Goal: Task Accomplishment & Management: Use online tool/utility

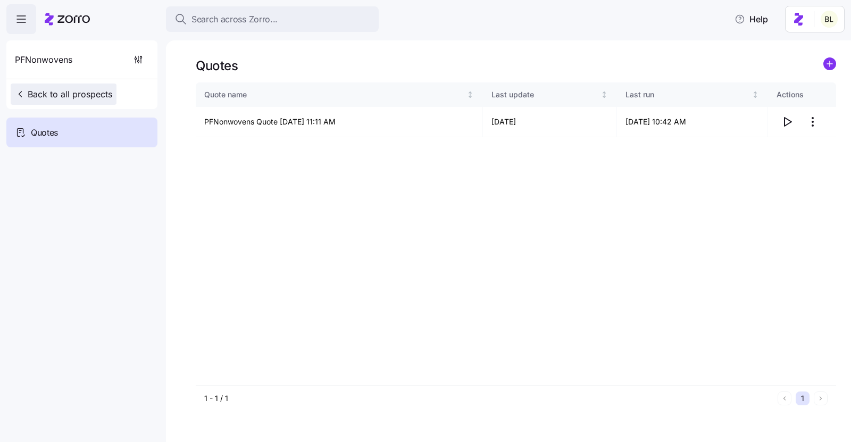
click at [81, 94] on span "Back to all prospects" at bounding box center [63, 94] width 97 height 13
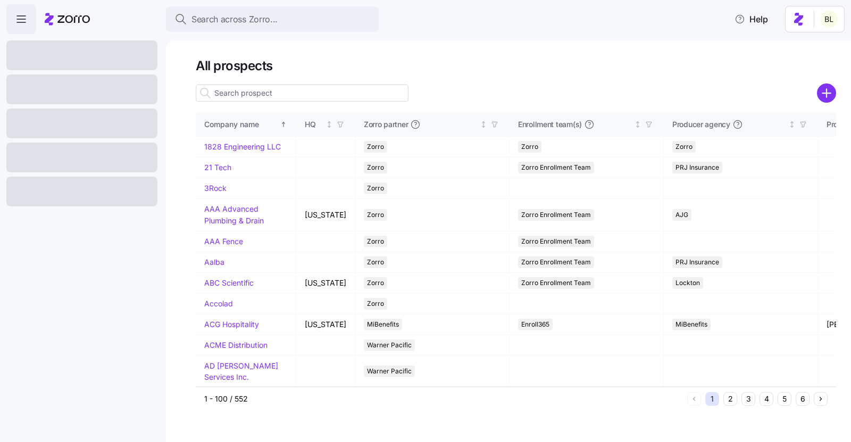
click at [256, 94] on input at bounding box center [302, 93] width 213 height 17
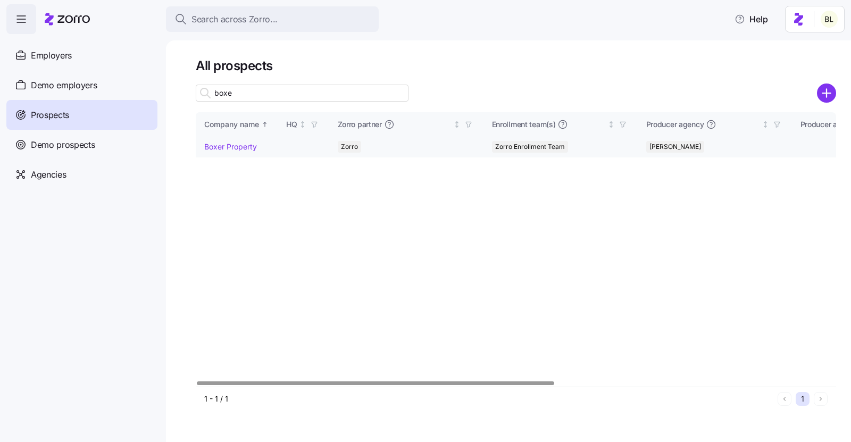
type input "boxe"
click at [232, 145] on link "Boxer Property" at bounding box center [230, 146] width 53 height 9
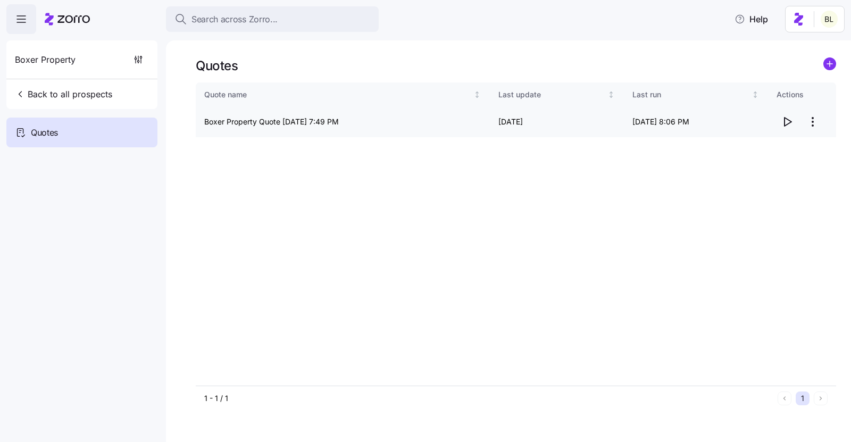
click at [790, 120] on icon "button" at bounding box center [787, 121] width 13 height 13
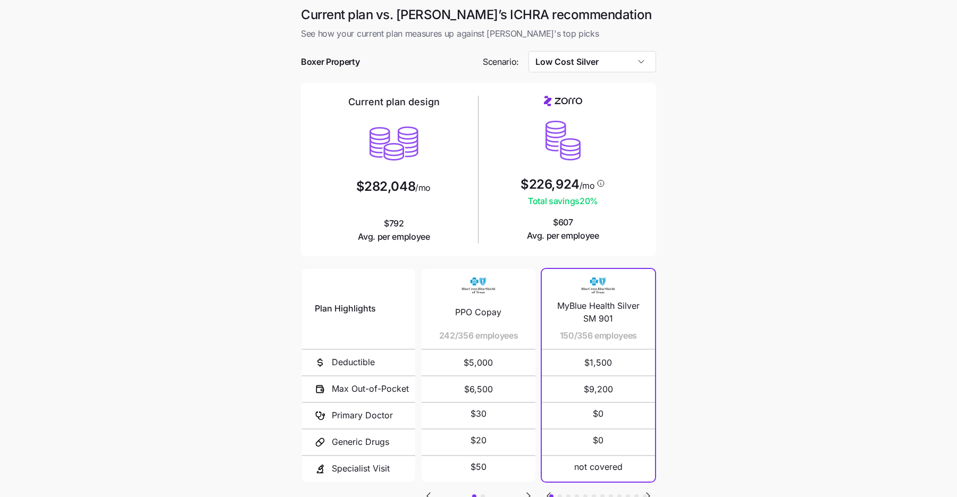
scroll to position [83, 0]
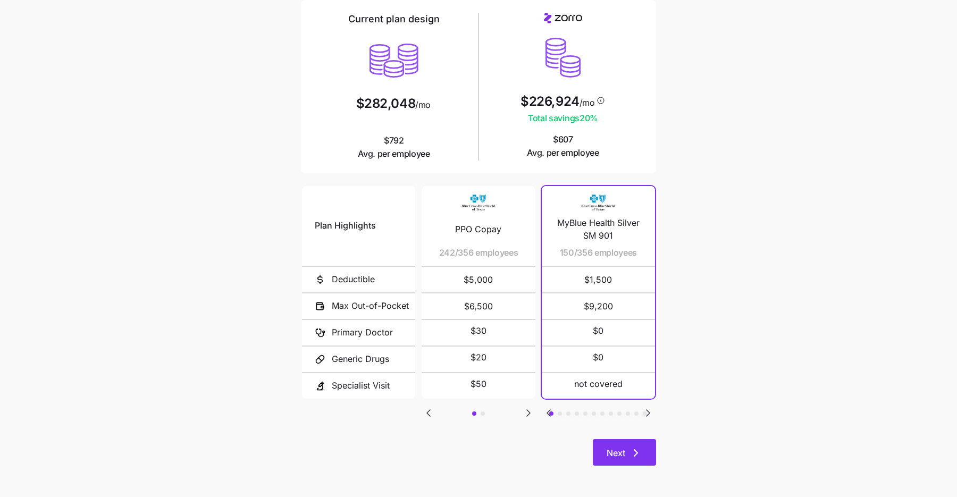
click at [633, 453] on icon "button" at bounding box center [636, 453] width 13 height 13
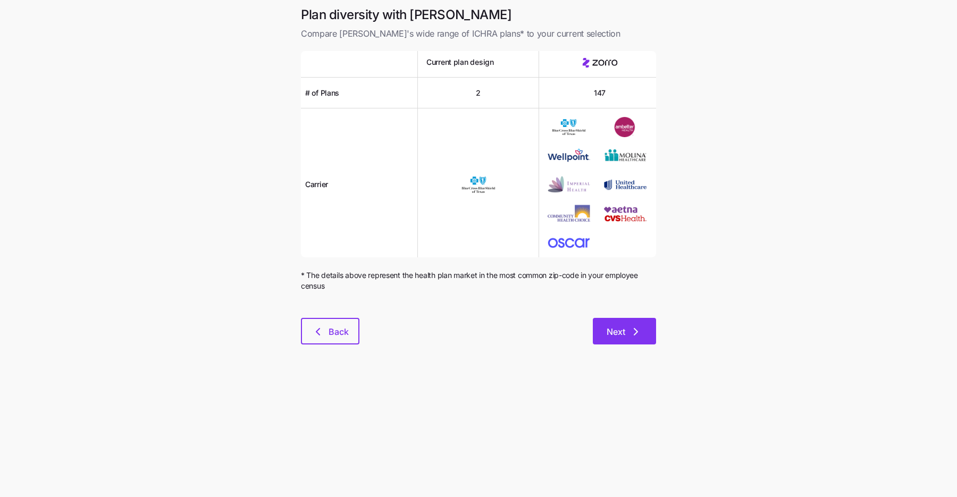
click at [623, 331] on span "Next" at bounding box center [616, 331] width 19 height 13
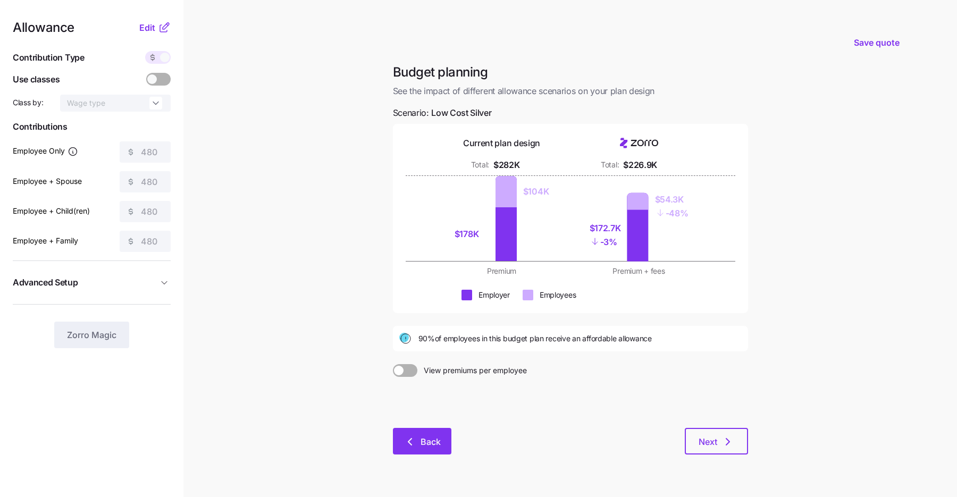
click at [418, 443] on span "Back" at bounding box center [422, 441] width 31 height 13
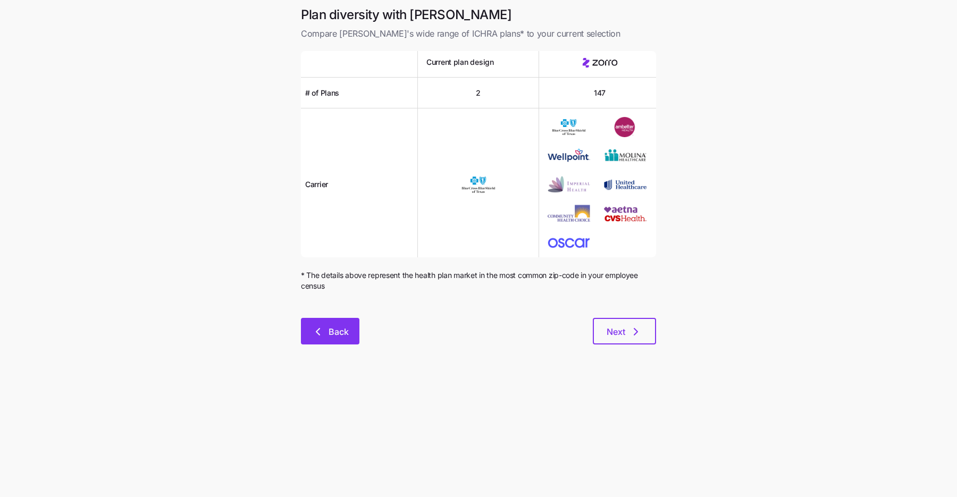
click at [324, 336] on span "Back" at bounding box center [330, 331] width 31 height 13
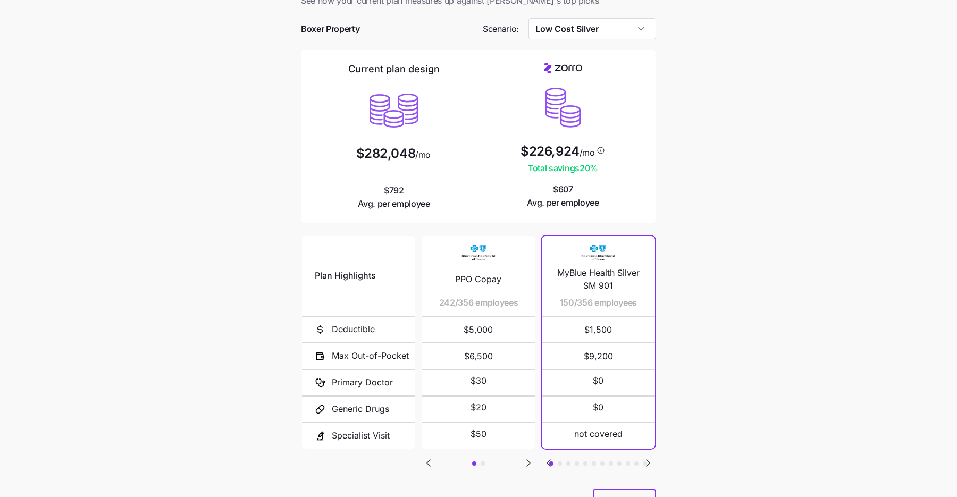
scroll to position [38, 0]
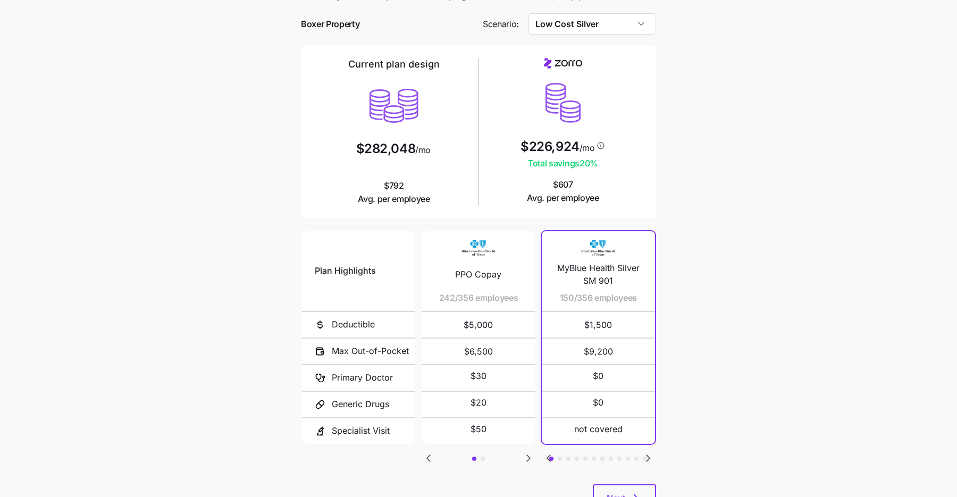
click at [527, 455] on icon "Go to next slide" at bounding box center [528, 458] width 3 height 6
click at [429, 458] on icon "Go to previous slide" at bounding box center [428, 458] width 3 height 6
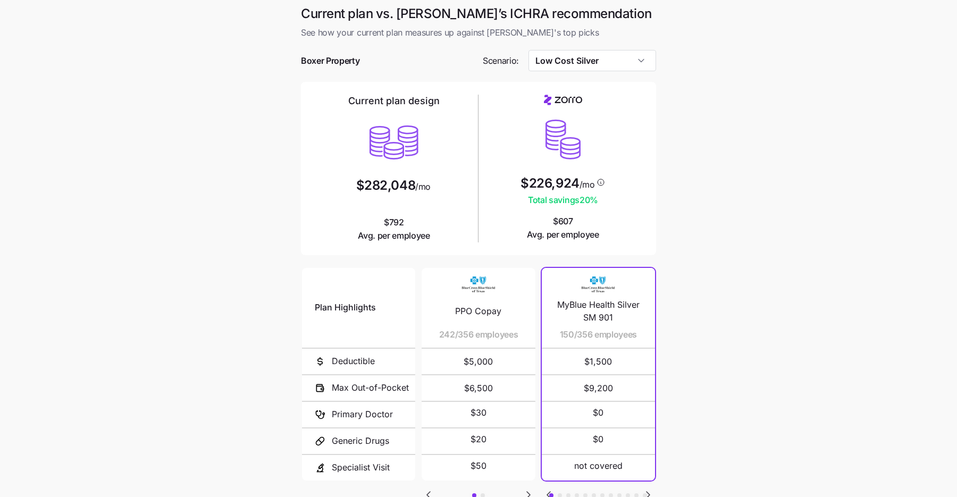
scroll to position [0, 0]
click at [607, 66] on input "Low Cost Silver" at bounding box center [593, 61] width 128 height 21
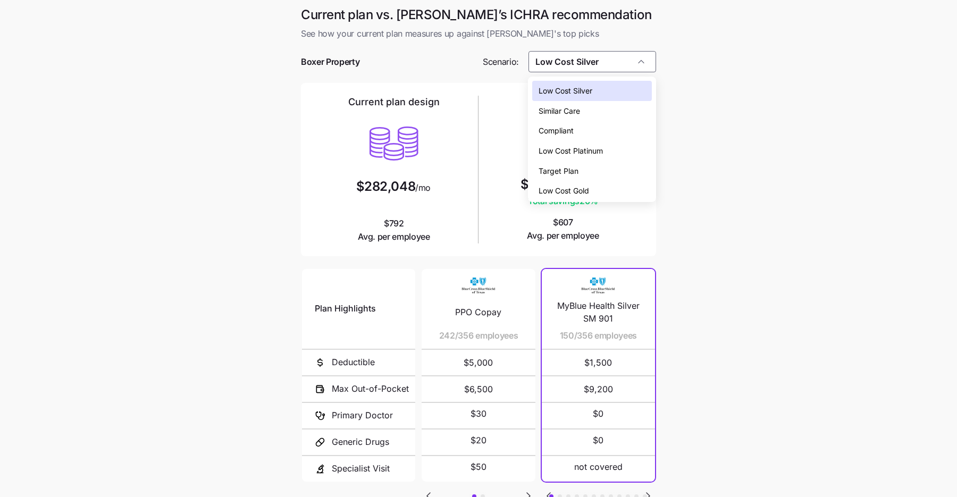
click at [606, 129] on div "Compliant" at bounding box center [591, 131] width 119 height 20
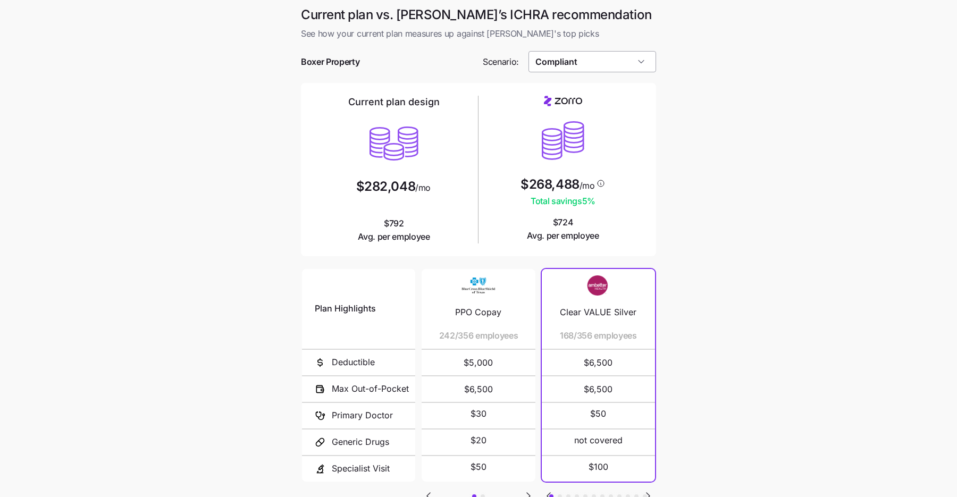
click at [607, 68] on input "Compliant" at bounding box center [593, 61] width 128 height 21
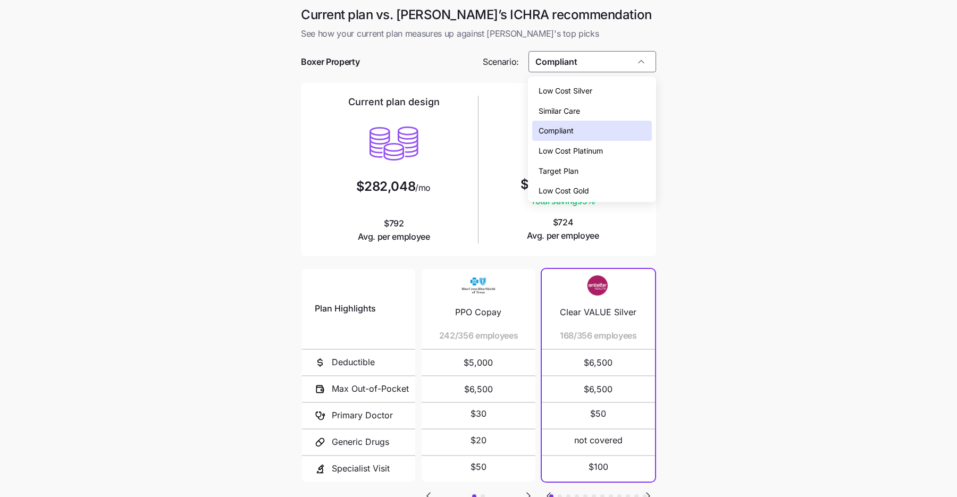
click at [602, 90] on div "Low Cost Silver" at bounding box center [591, 91] width 119 height 20
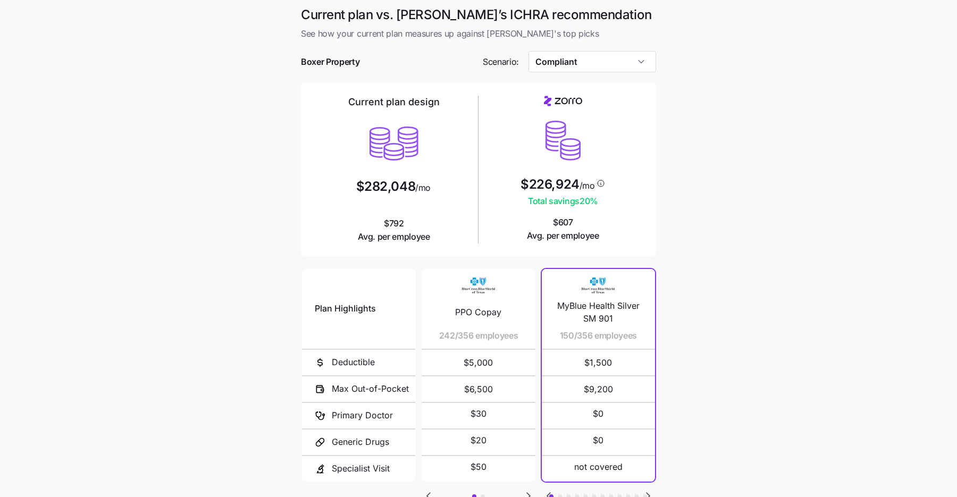
type input "Low Cost Silver"
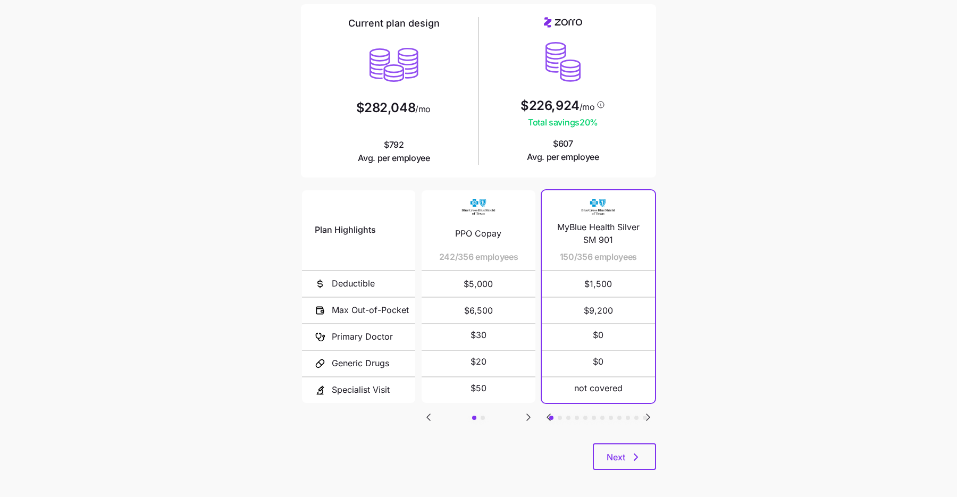
scroll to position [83, 0]
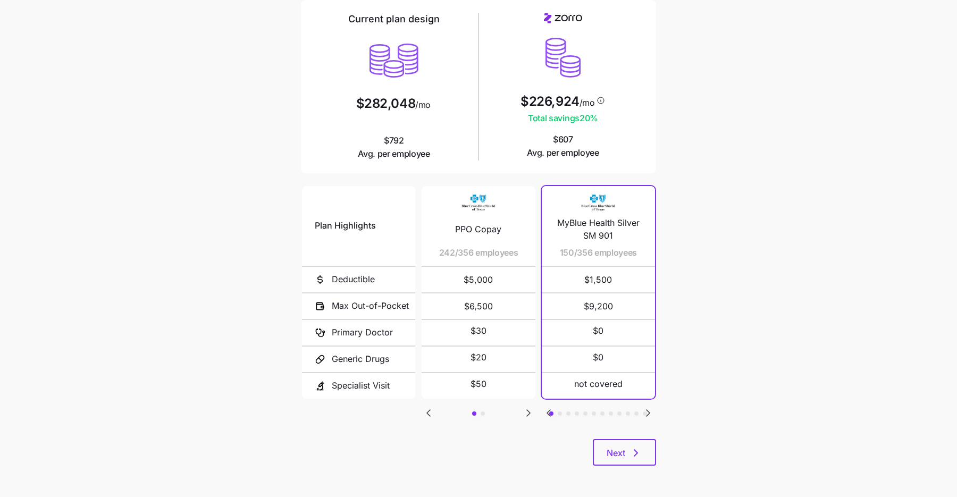
click at [650, 410] on icon "Go to next slide" at bounding box center [648, 413] width 13 height 13
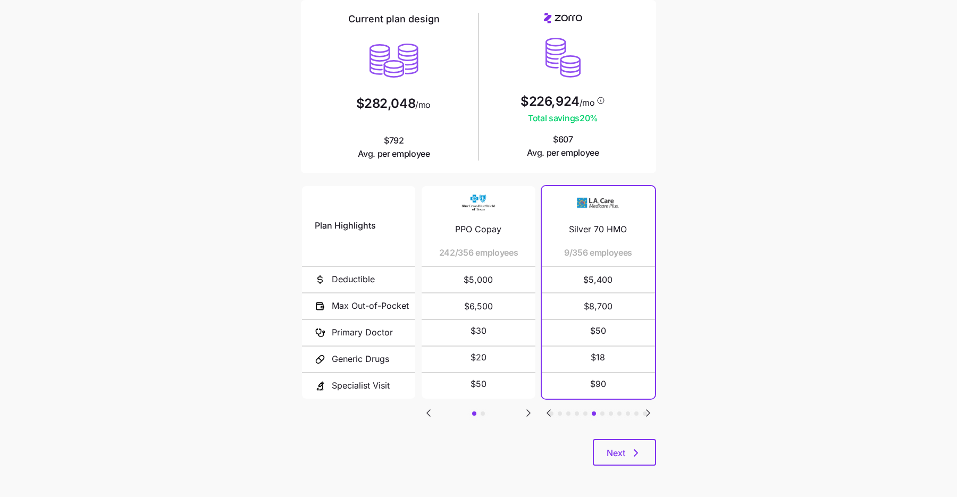
click at [650, 408] on icon "Go to next slide" at bounding box center [648, 413] width 13 height 13
click at [546, 408] on icon "Go to previous slide" at bounding box center [548, 413] width 13 height 13
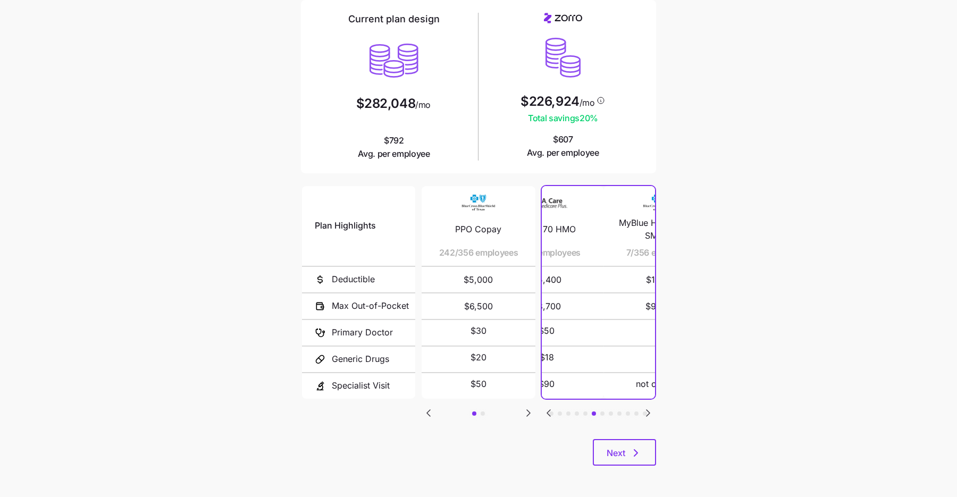
click at [546, 408] on icon "Go to previous slide" at bounding box center [548, 413] width 13 height 13
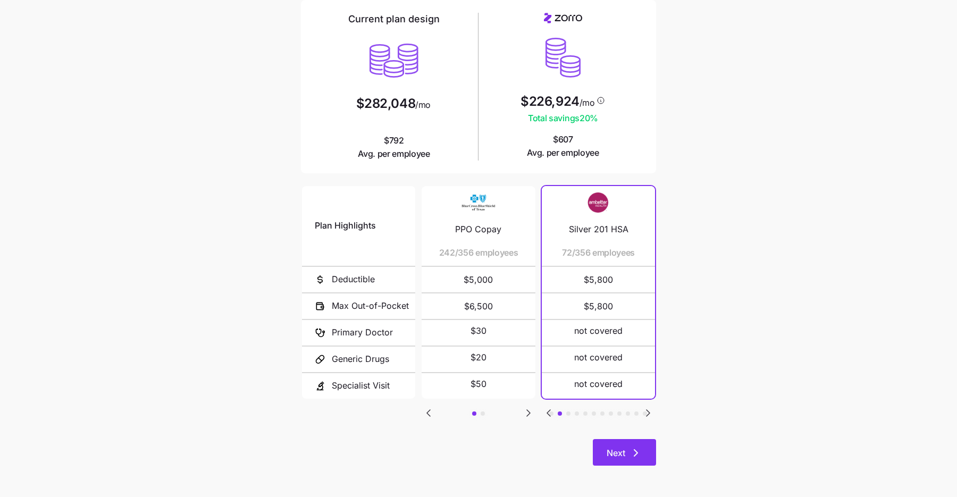
click at [627, 457] on span "Next" at bounding box center [625, 453] width 36 height 13
click at [628, 456] on span "Next" at bounding box center [625, 453] width 36 height 13
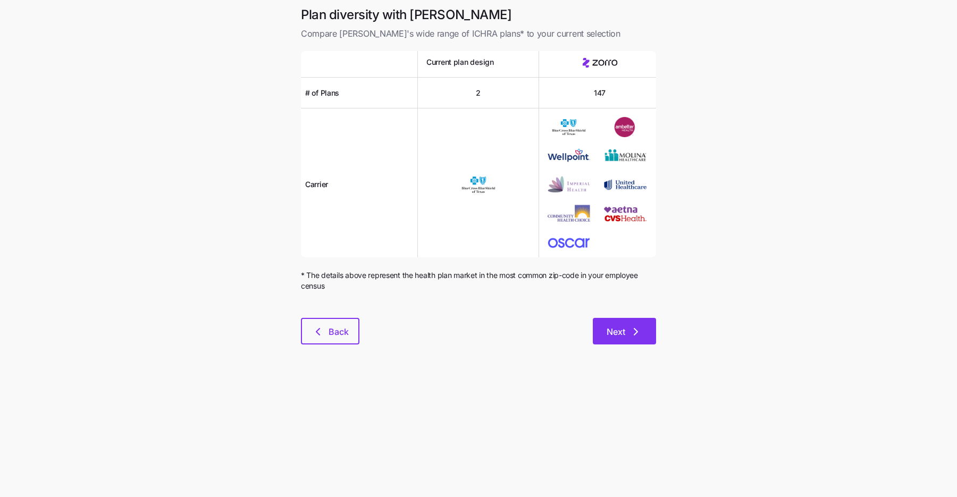
click at [625, 331] on span "Next" at bounding box center [616, 331] width 19 height 13
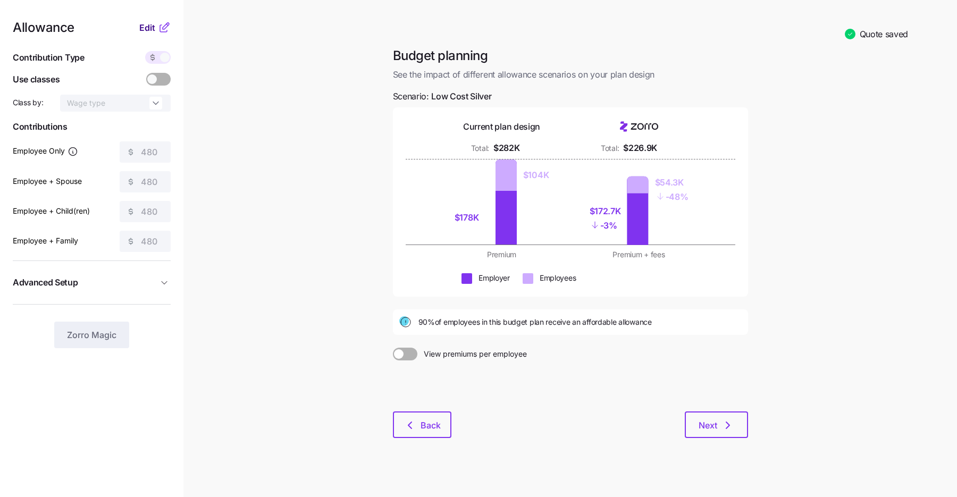
click at [153, 22] on span "Edit" at bounding box center [147, 27] width 16 height 13
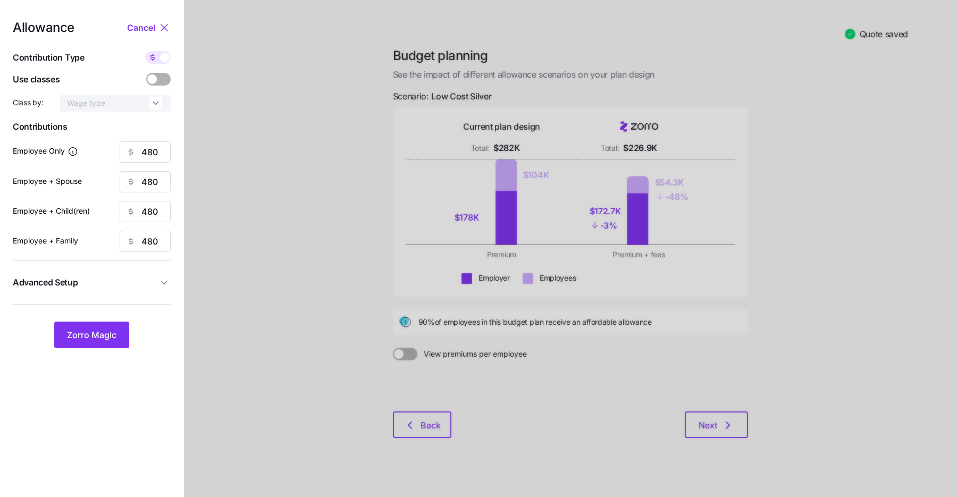
click at [156, 57] on icon at bounding box center [152, 57] width 9 height 9
click at [145, 51] on input "checkbox" at bounding box center [145, 51] width 0 height 0
type input "84"
type input "42"
type input "52"
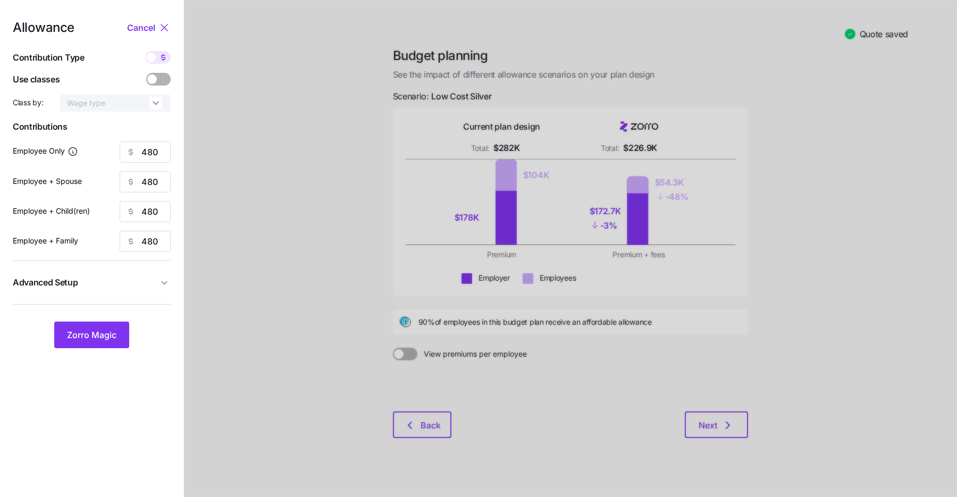
type input "32"
click at [158, 75] on span at bounding box center [164, 79] width 15 height 13
click at [146, 73] on input "checkbox" at bounding box center [146, 73] width 0 height 0
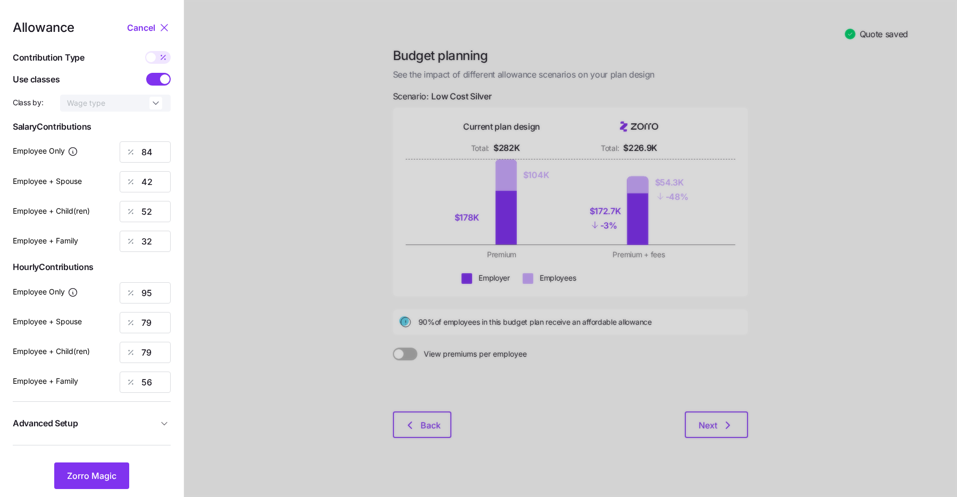
click at [157, 74] on span at bounding box center [153, 79] width 15 height 13
click at [146, 73] on input "checkbox" at bounding box center [146, 73] width 0 height 0
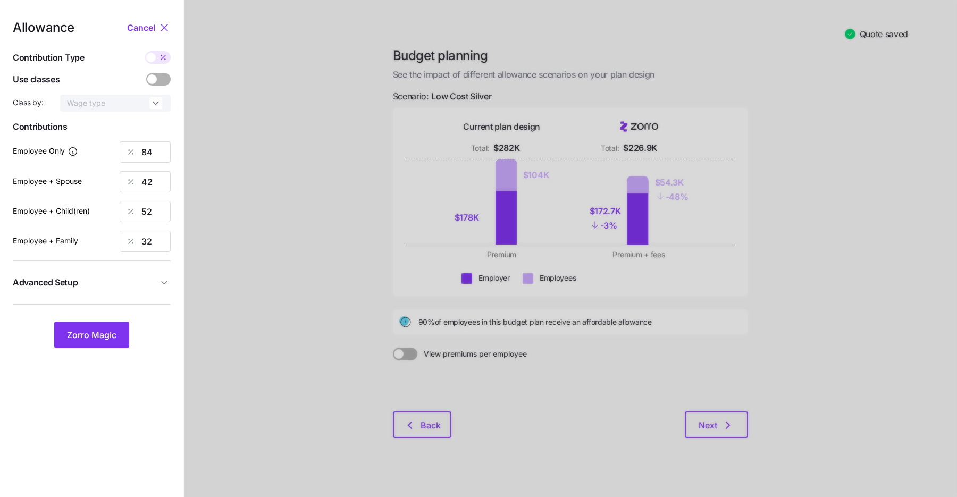
click at [157, 52] on span at bounding box center [163, 57] width 15 height 13
click at [145, 51] on input "checkbox" at bounding box center [145, 51] width 0 height 0
type input "480"
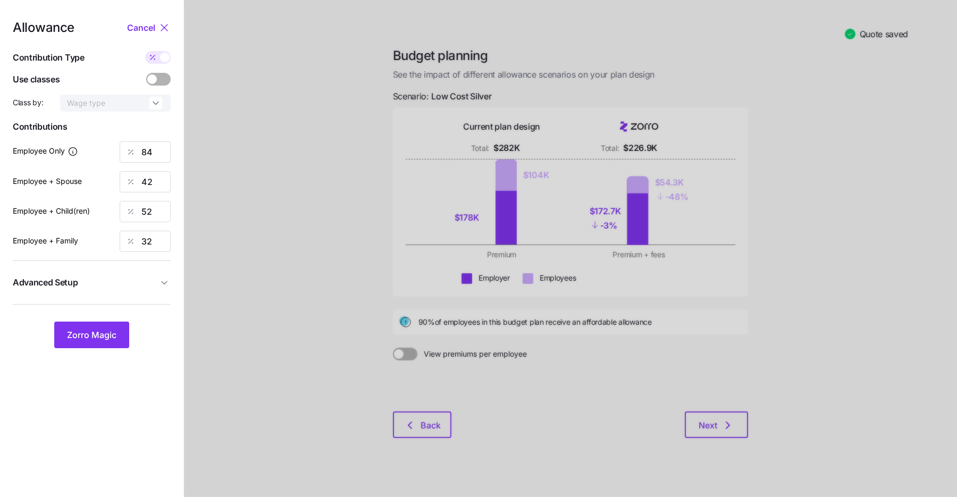
type input "480"
click at [124, 283] on span "Advanced Setup" at bounding box center [85, 282] width 145 height 13
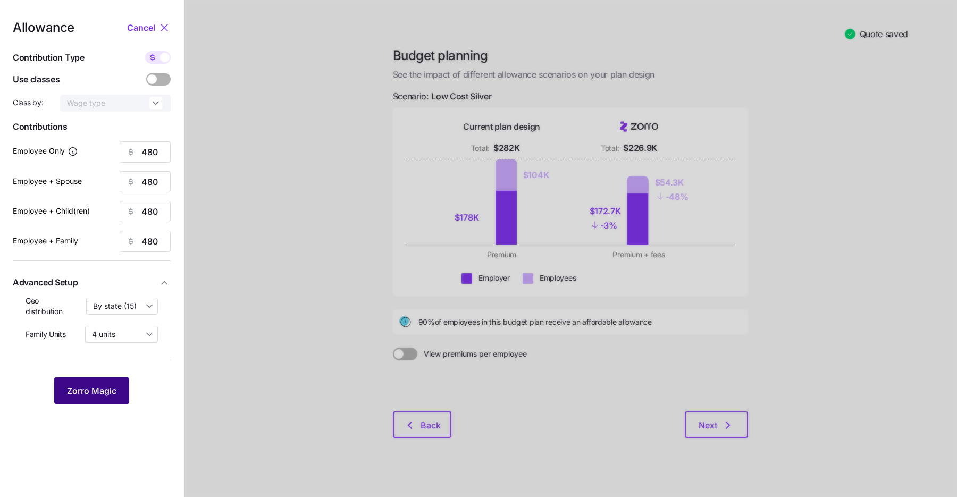
click at [110, 389] on span "Zorro Magic" at bounding box center [91, 390] width 49 height 13
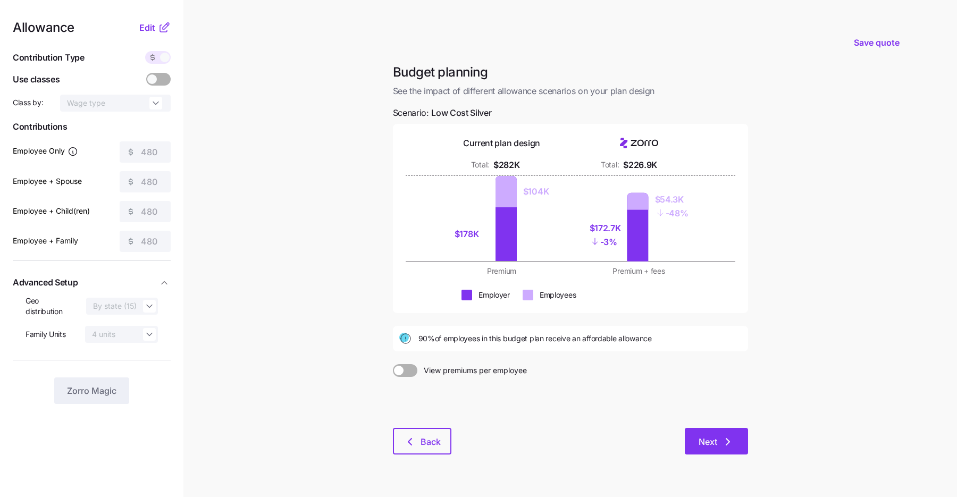
click at [720, 439] on span "Next" at bounding box center [717, 441] width 36 height 13
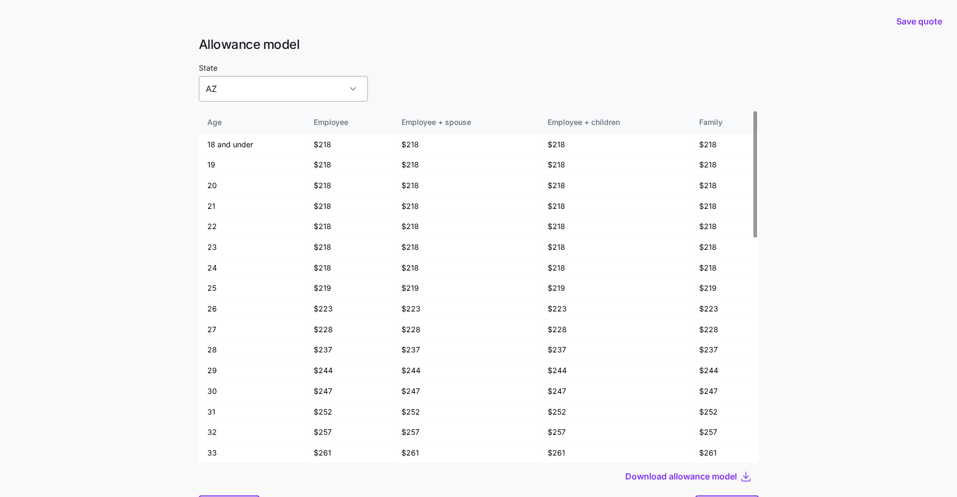
click at [320, 87] on input "AZ" at bounding box center [283, 89] width 169 height 26
click at [299, 138] on div "CA" at bounding box center [265, 143] width 124 height 22
click at [304, 90] on input "CA" at bounding box center [283, 89] width 169 height 26
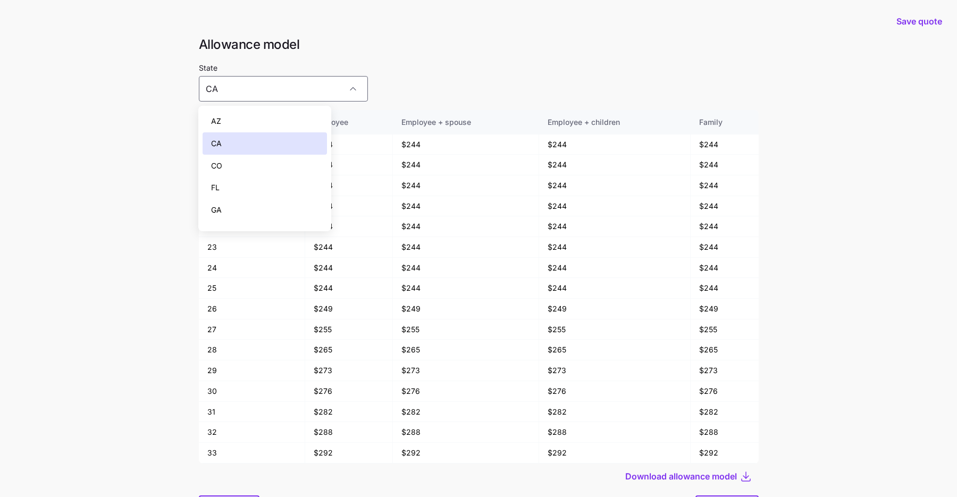
click at [285, 165] on div "CO" at bounding box center [265, 166] width 124 height 22
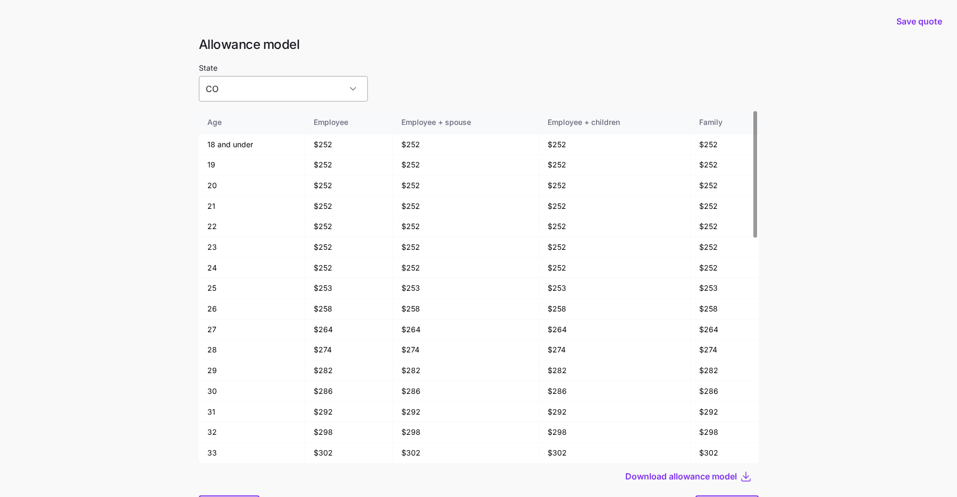
click at [289, 90] on input "CO" at bounding box center [283, 89] width 169 height 26
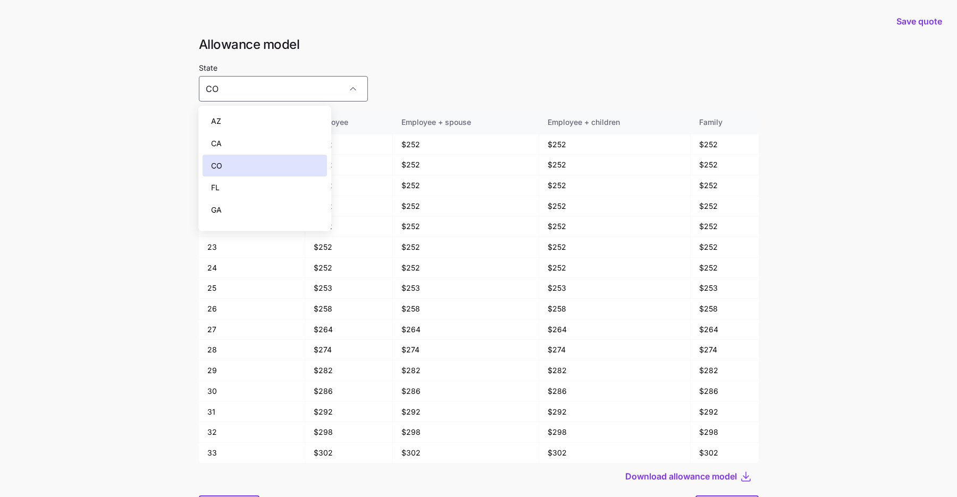
click at [276, 186] on div "FL" at bounding box center [265, 188] width 124 height 22
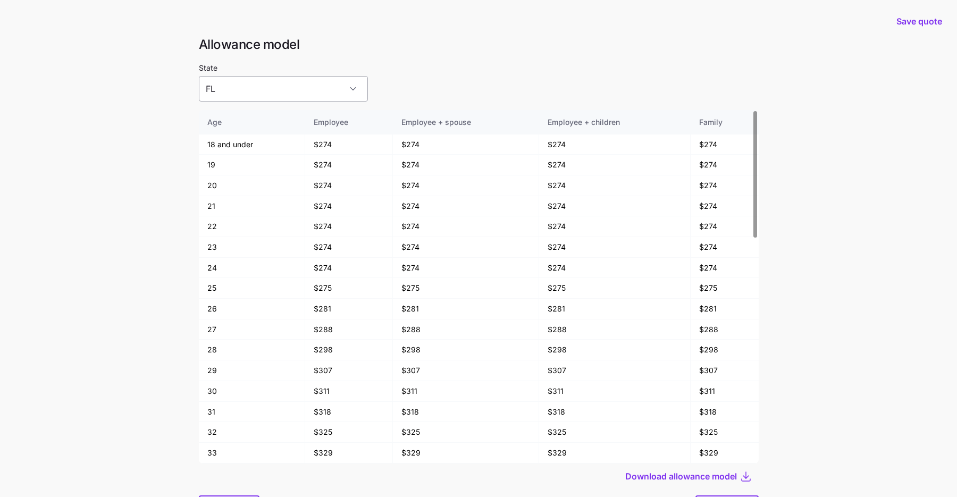
click at [290, 86] on input "FL" at bounding box center [283, 89] width 169 height 26
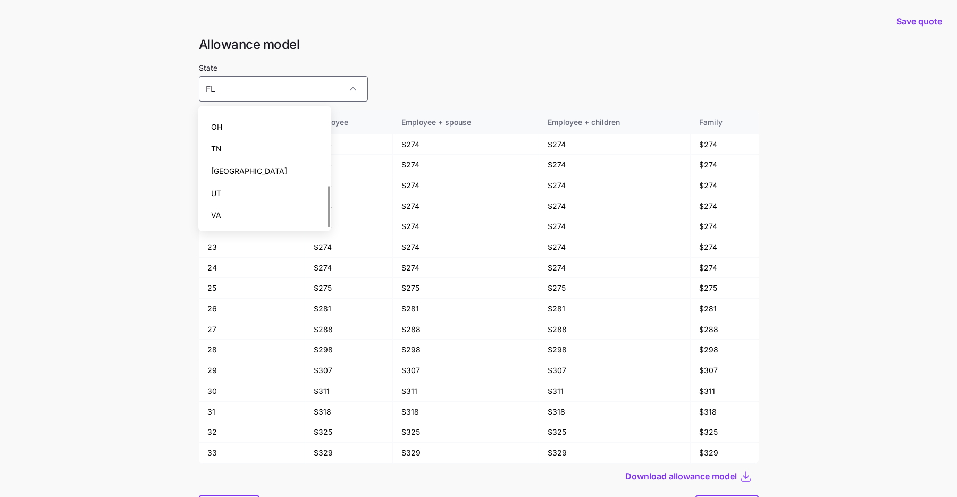
scroll to position [215, 0]
click at [278, 149] on div "[GEOGRAPHIC_DATA]" at bounding box center [265, 150] width 124 height 22
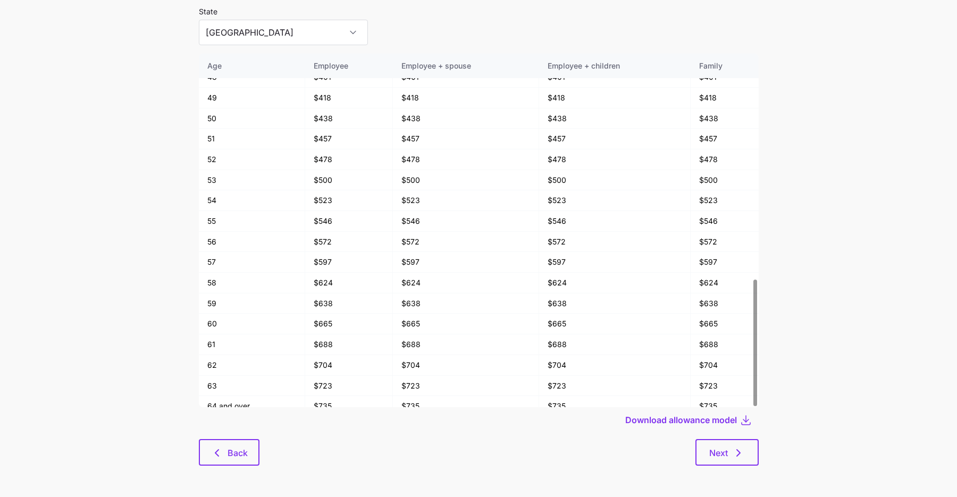
scroll to position [57, 0]
click at [733, 455] on icon "button" at bounding box center [738, 452] width 13 height 13
type input "AZ"
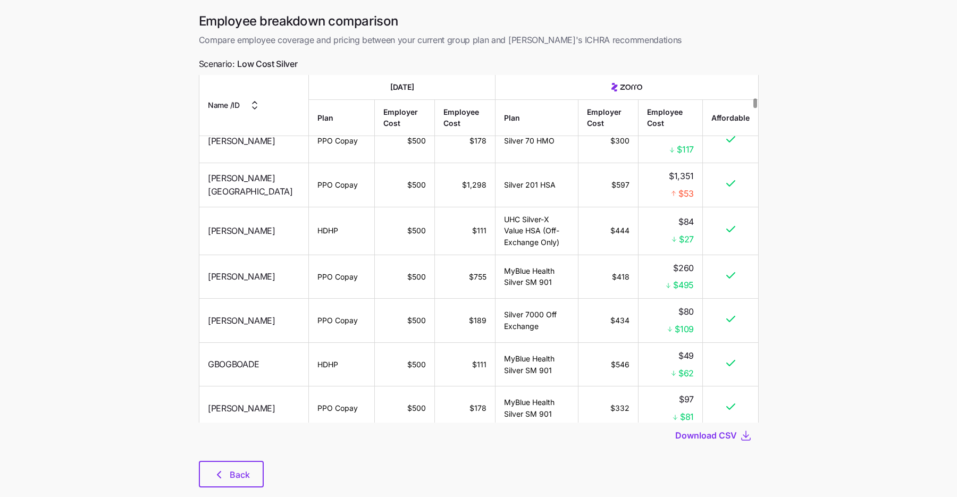
scroll to position [37, 0]
click at [224, 471] on icon "button" at bounding box center [219, 473] width 13 height 13
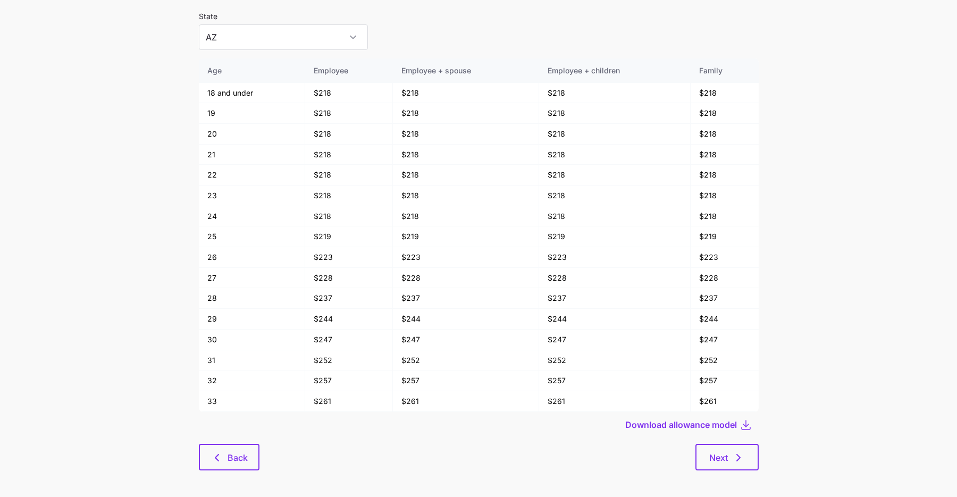
scroll to position [57, 0]
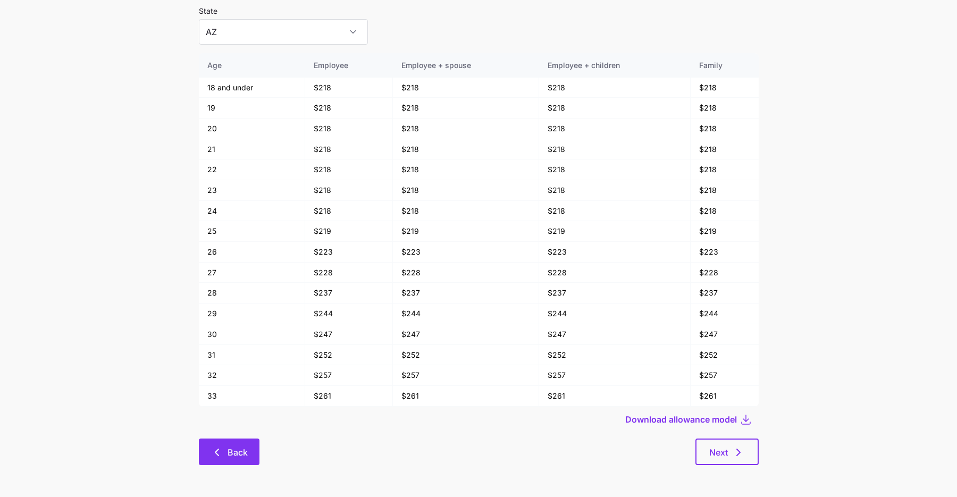
click at [232, 457] on span "Back" at bounding box center [238, 452] width 20 height 13
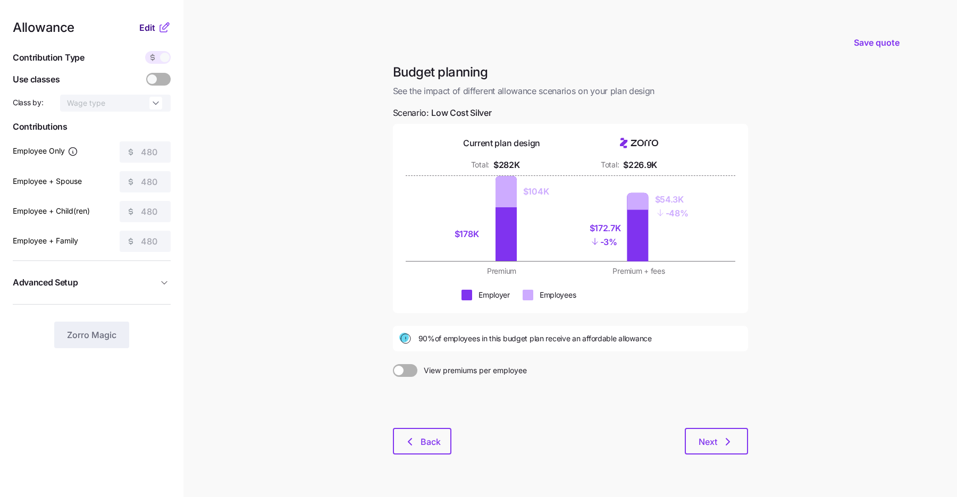
click at [153, 26] on span "Edit" at bounding box center [147, 27] width 16 height 13
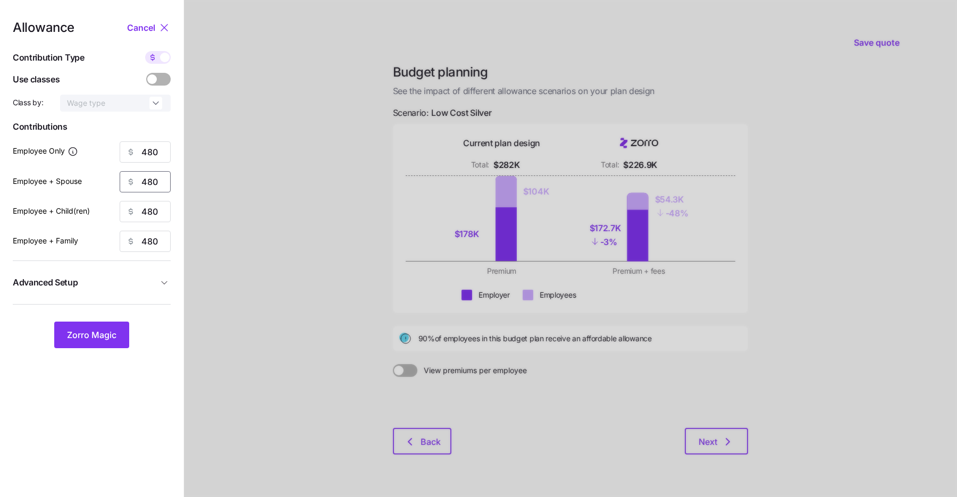
click at [148, 185] on input "480" at bounding box center [145, 181] width 51 height 21
type input "480"
type input "750"
type input "960"
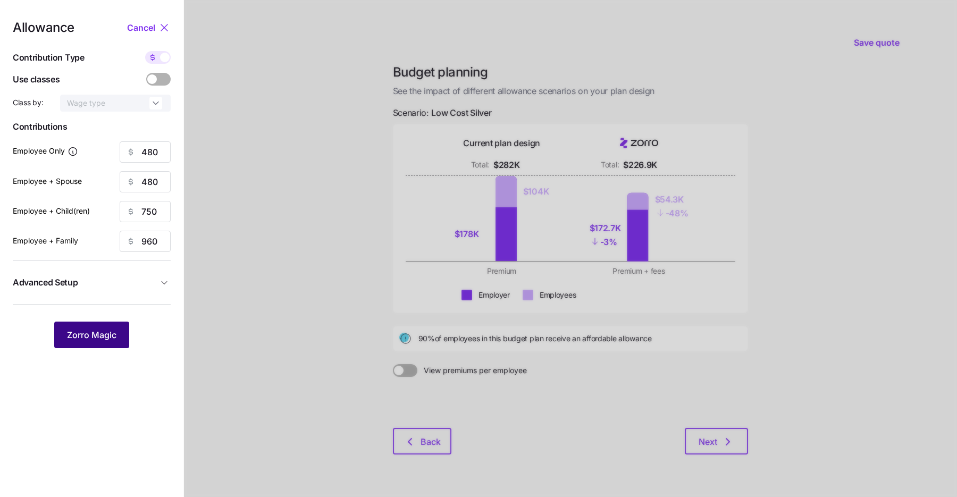
click at [89, 331] on span "Zorro Magic" at bounding box center [91, 335] width 49 height 13
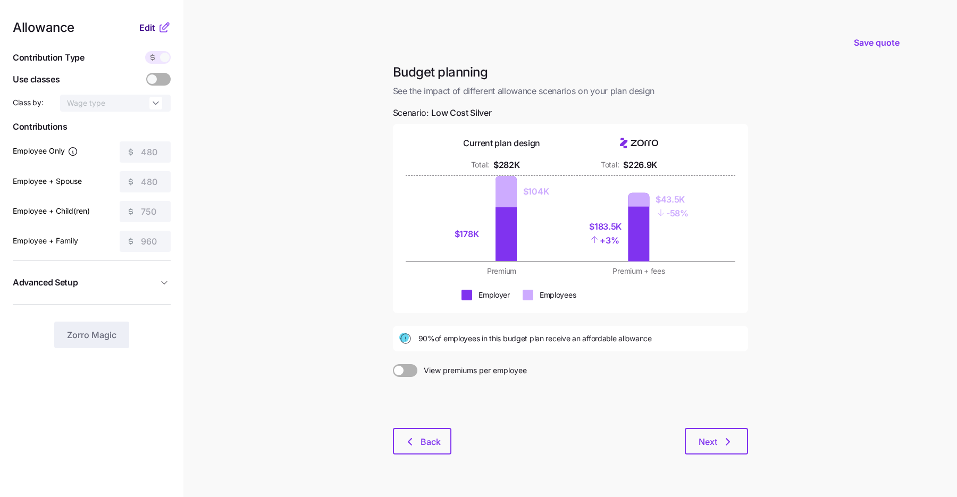
click at [153, 28] on span "Edit" at bounding box center [147, 27] width 16 height 13
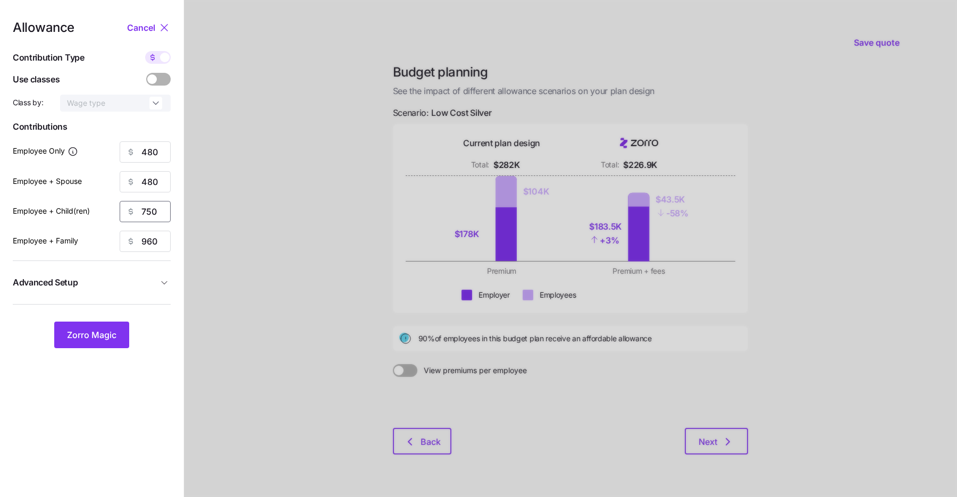
click at [144, 216] on input "750" at bounding box center [145, 211] width 51 height 21
type input "960"
type input "1350"
click at [95, 338] on span "Zorro Magic" at bounding box center [91, 335] width 49 height 13
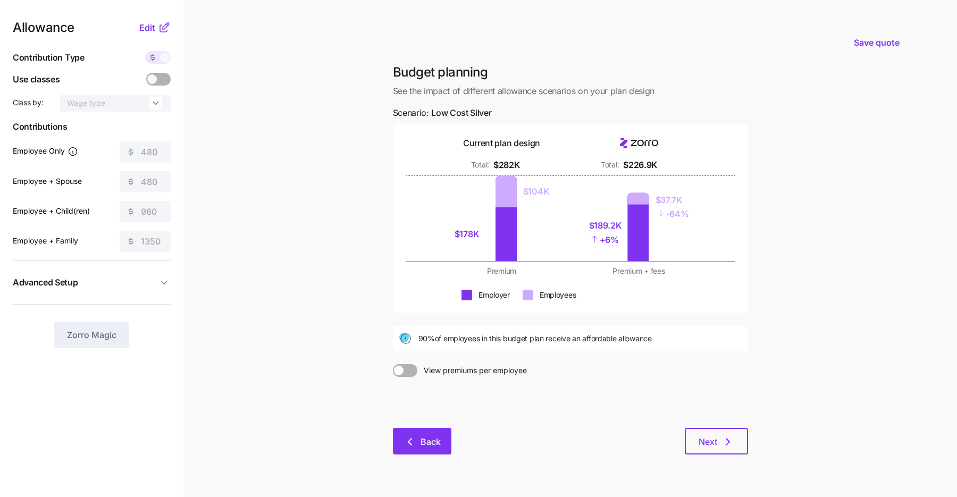
click at [420, 440] on span "Back" at bounding box center [422, 441] width 31 height 13
click at [416, 437] on span "Back" at bounding box center [422, 441] width 31 height 13
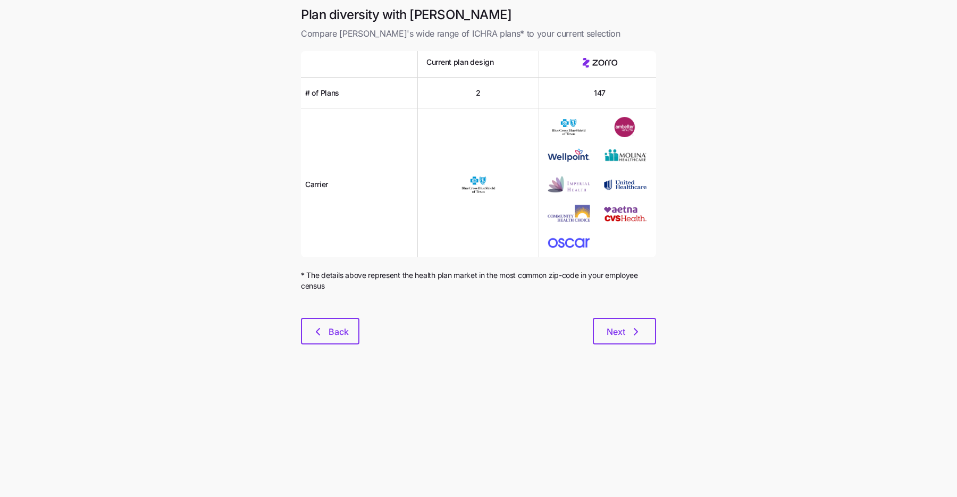
click at [412, 439] on main "Plan diversity with Zorro Compare [PERSON_NAME]'s wide range of ICHRA plans* to…" at bounding box center [478, 248] width 957 height 497
click at [326, 316] on div at bounding box center [478, 311] width 355 height 13
click at [322, 333] on icon "button" at bounding box center [318, 331] width 13 height 13
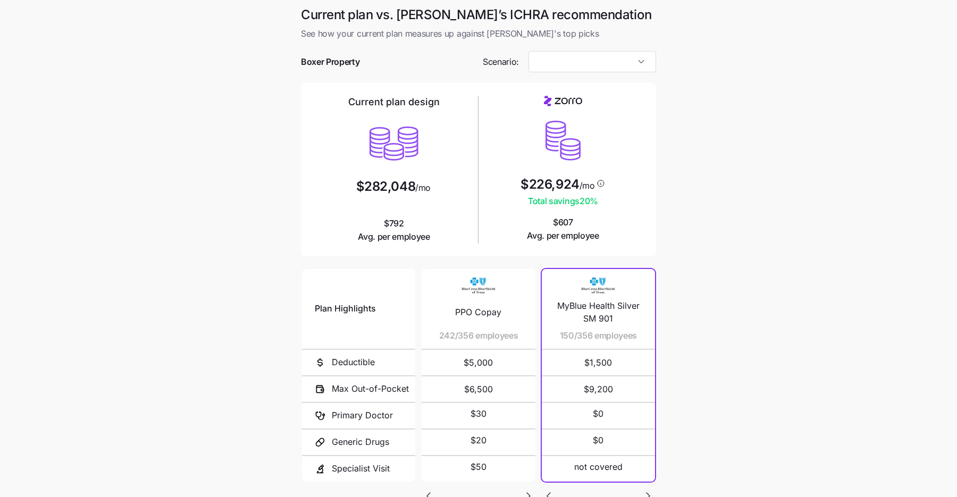
type input "Low Cost Silver"
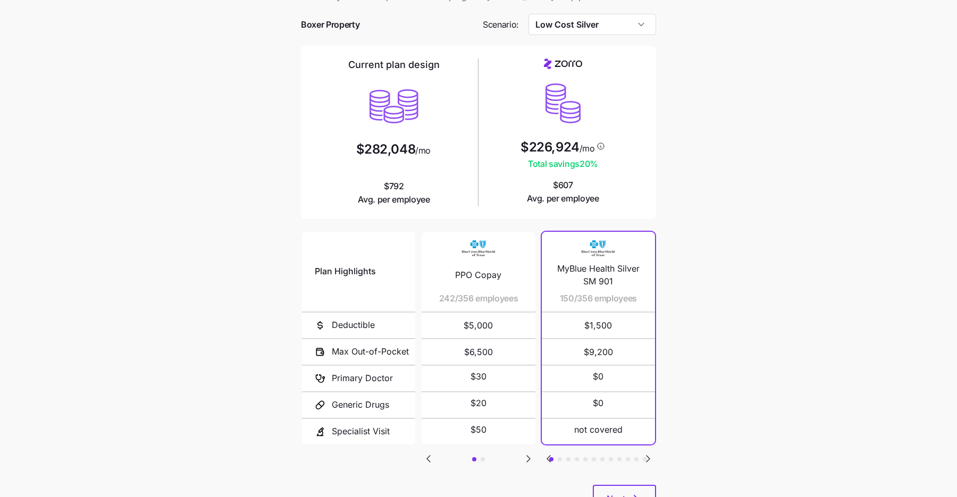
scroll to position [39, 0]
click at [526, 454] on icon "Go to next slide" at bounding box center [528, 457] width 13 height 13
click at [430, 457] on icon "Go to previous slide" at bounding box center [428, 457] width 3 height 6
click at [630, 492] on icon "button" at bounding box center [636, 497] width 13 height 13
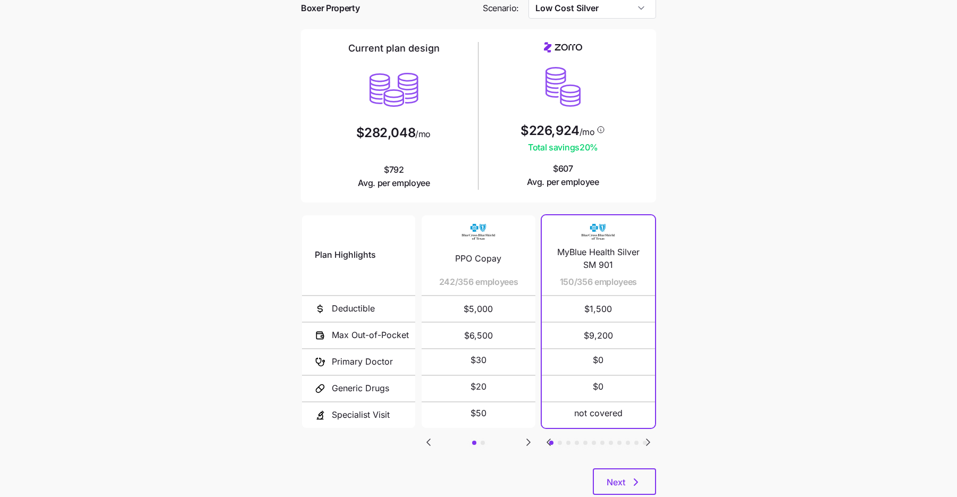
scroll to position [56, 0]
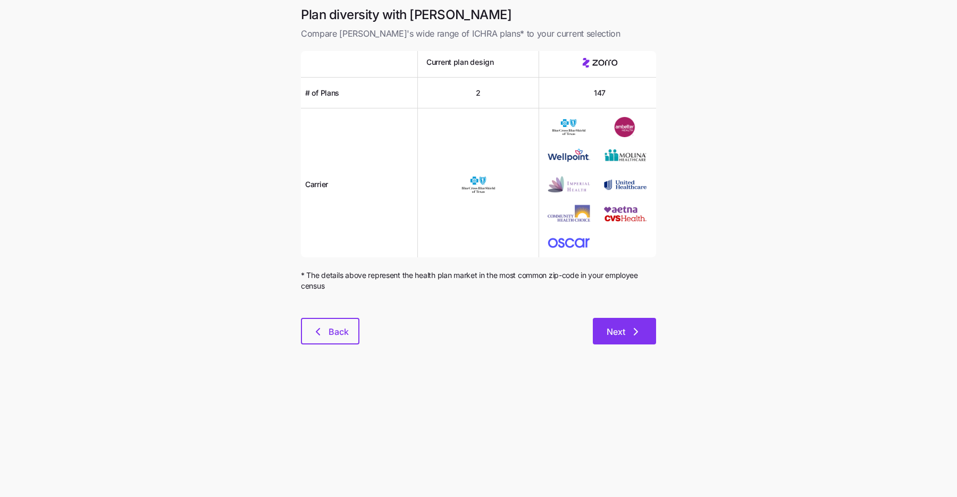
click at [640, 337] on icon "button" at bounding box center [636, 331] width 13 height 13
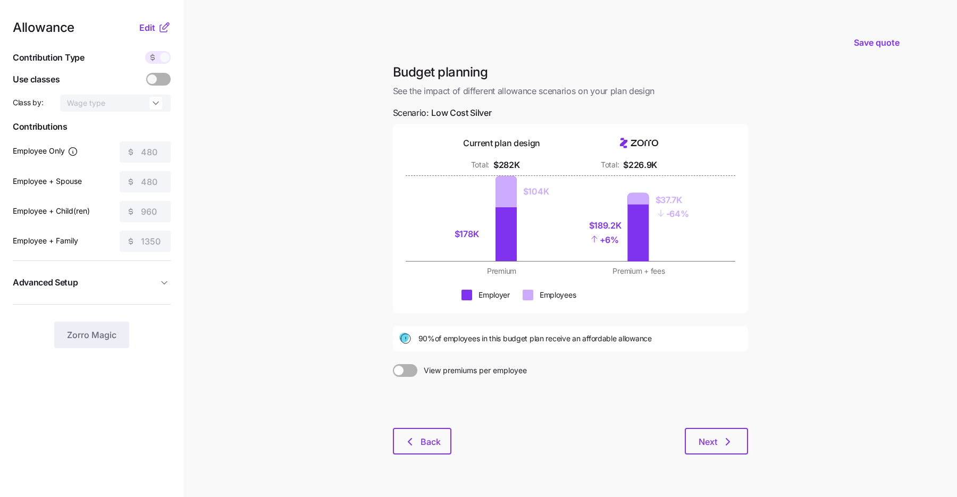
click at [161, 28] on icon at bounding box center [164, 27] width 13 height 13
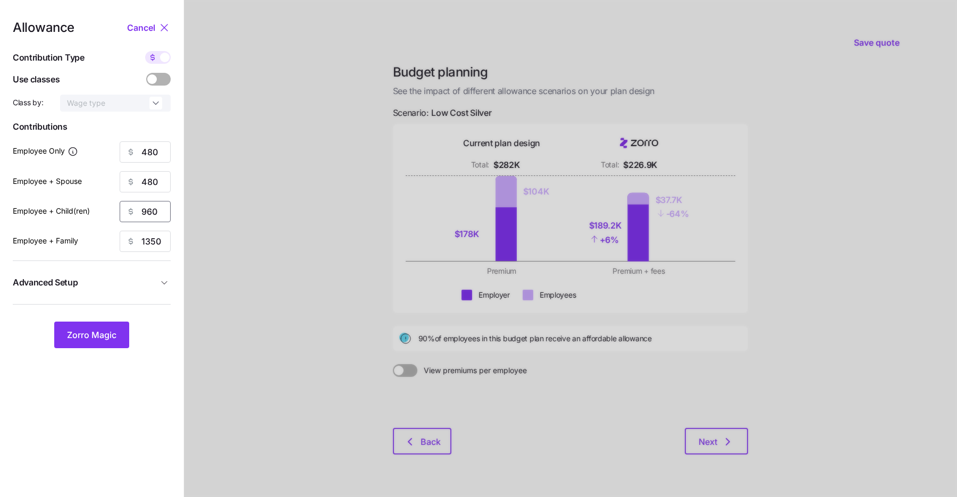
click at [145, 215] on input "960" at bounding box center [145, 211] width 51 height 21
type input "480"
click at [102, 331] on span "Zorro Magic" at bounding box center [91, 335] width 49 height 13
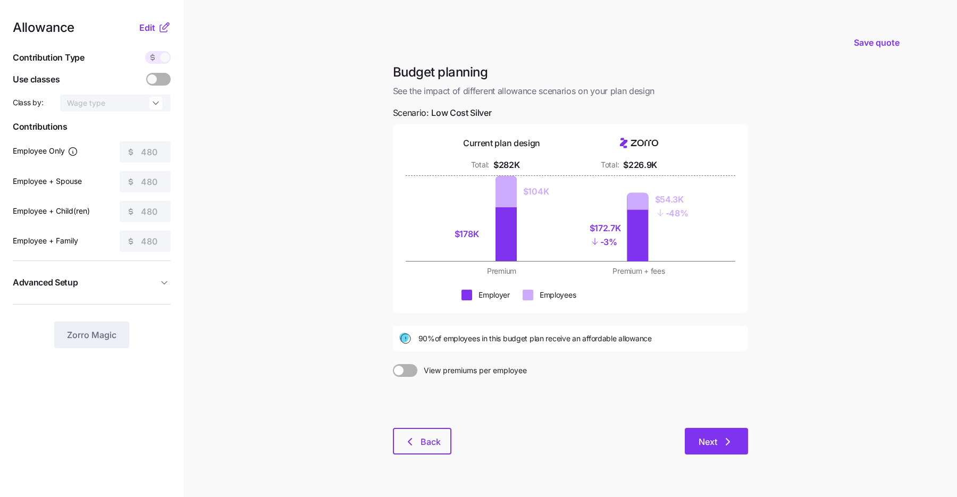
click at [707, 448] on button "Next" at bounding box center [716, 441] width 63 height 27
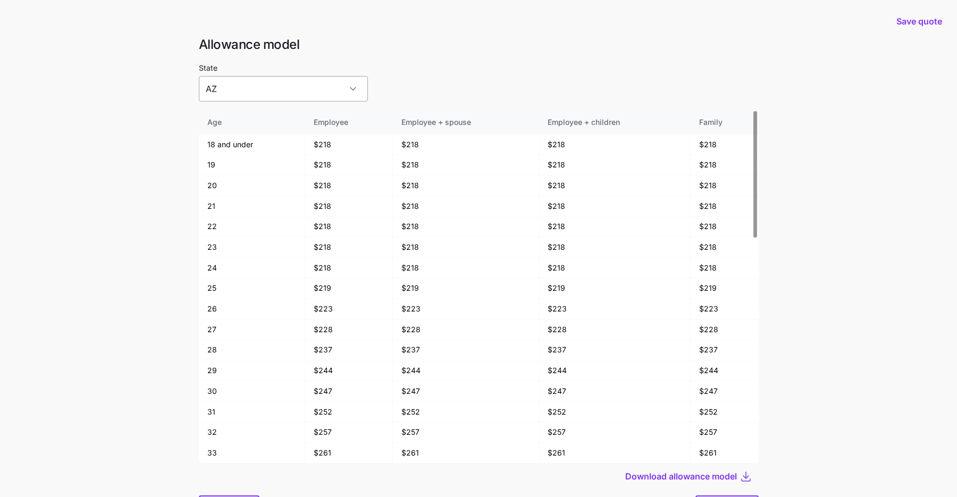
click at [271, 94] on input "AZ" at bounding box center [283, 89] width 169 height 26
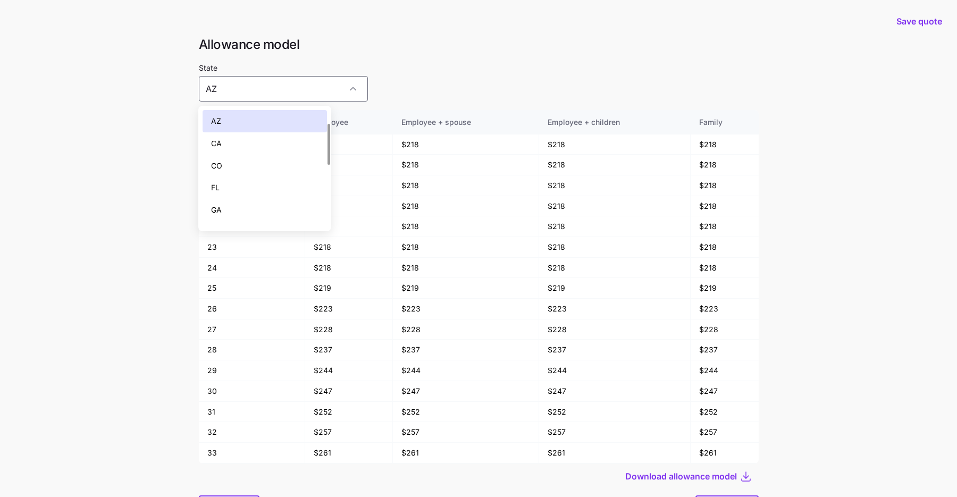
scroll to position [215, 0]
click at [254, 151] on div "[GEOGRAPHIC_DATA]" at bounding box center [265, 150] width 124 height 22
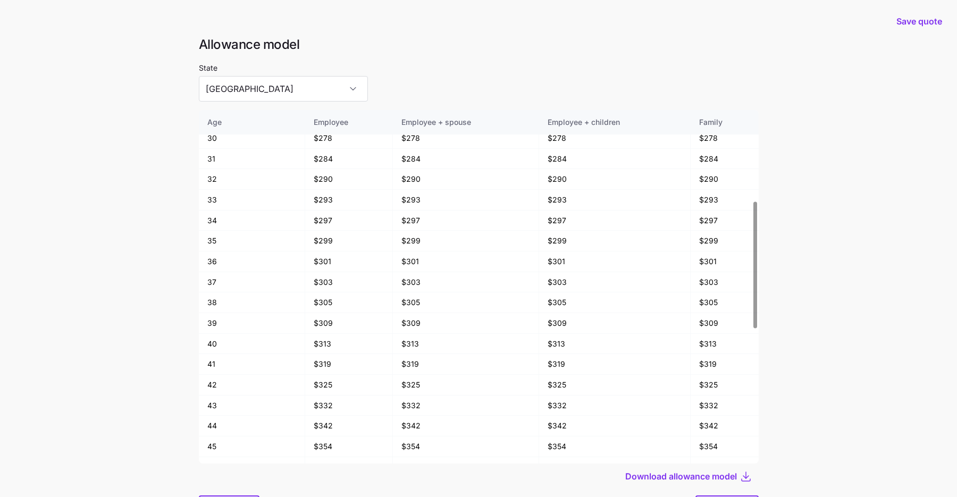
scroll to position [57, 0]
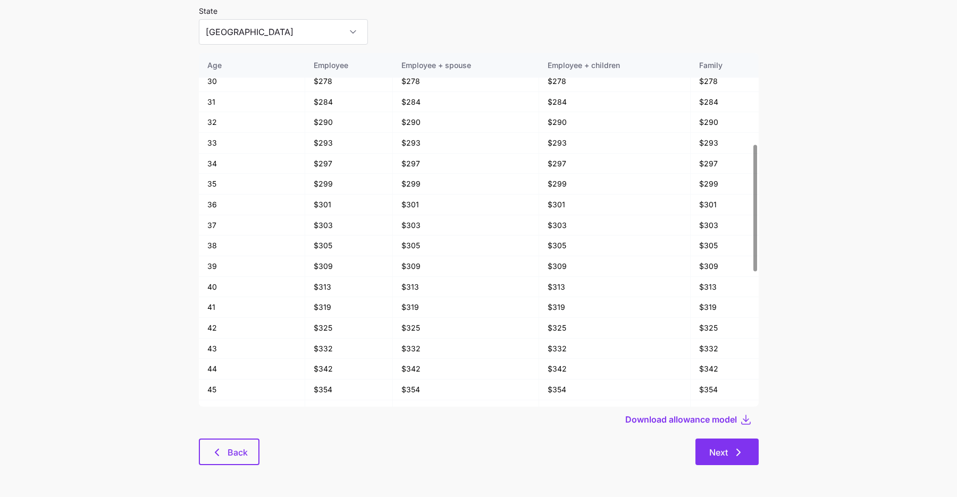
click at [724, 448] on span "Next" at bounding box center [718, 452] width 19 height 13
type input "AZ"
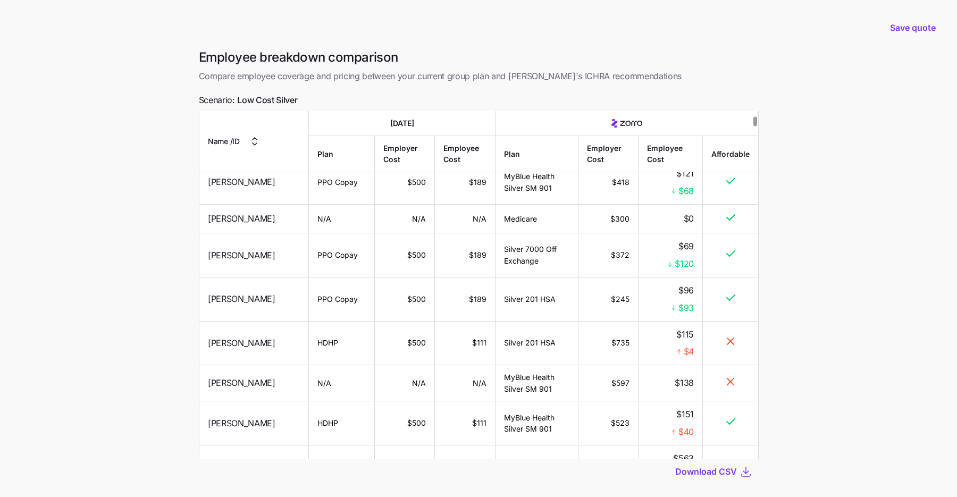
scroll to position [327, 0]
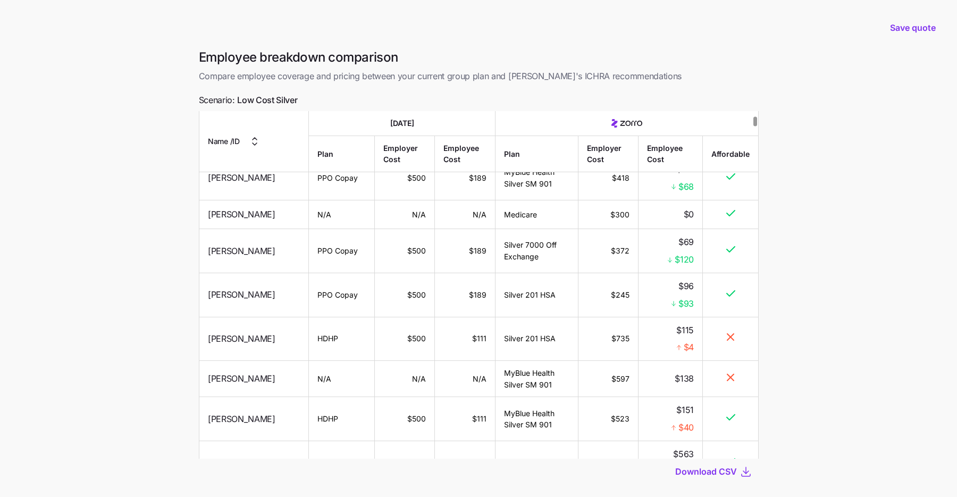
click at [179, 407] on main "Save quote Employee breakdown comparison Compare employee coverage and pricing …" at bounding box center [478, 278] width 957 height 556
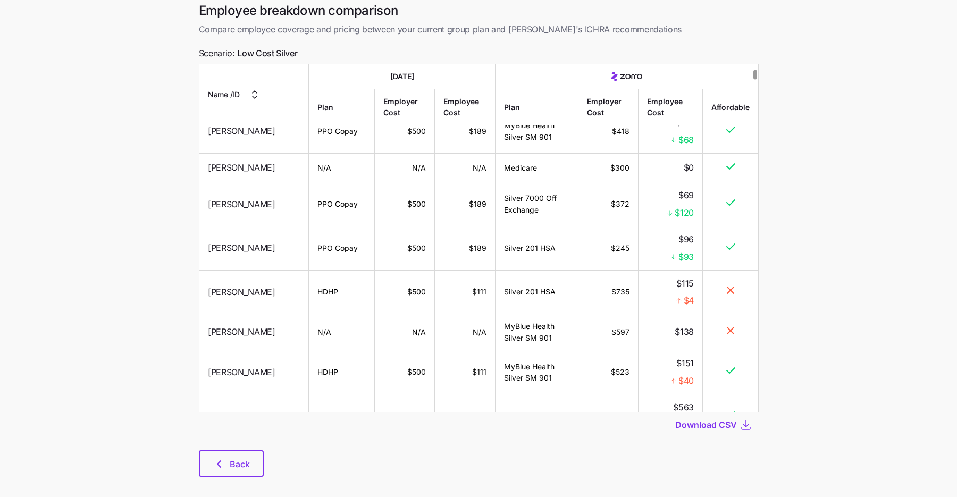
scroll to position [58, 0]
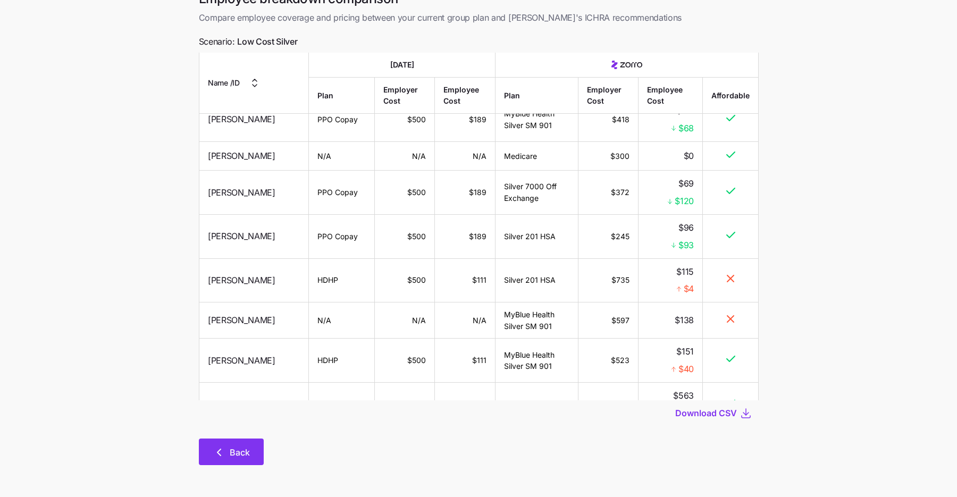
click at [238, 455] on span "Back" at bounding box center [240, 452] width 20 height 13
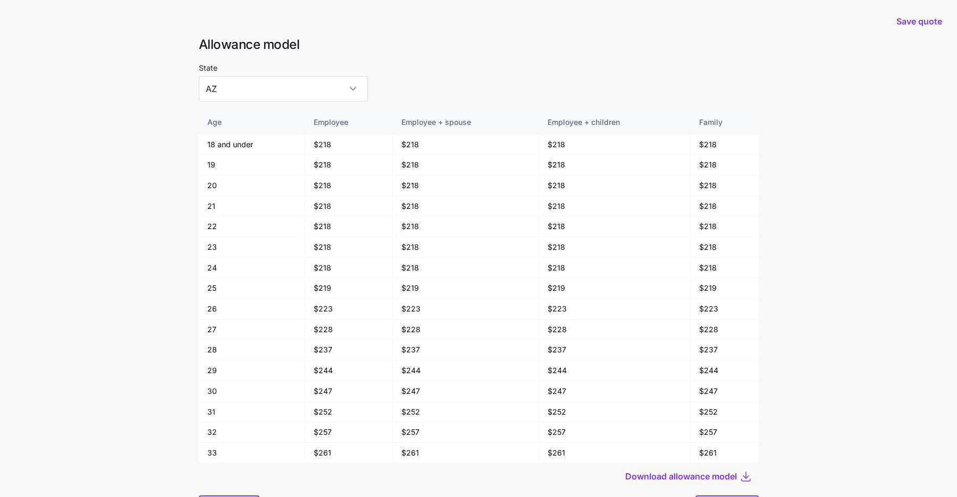
scroll to position [57, 0]
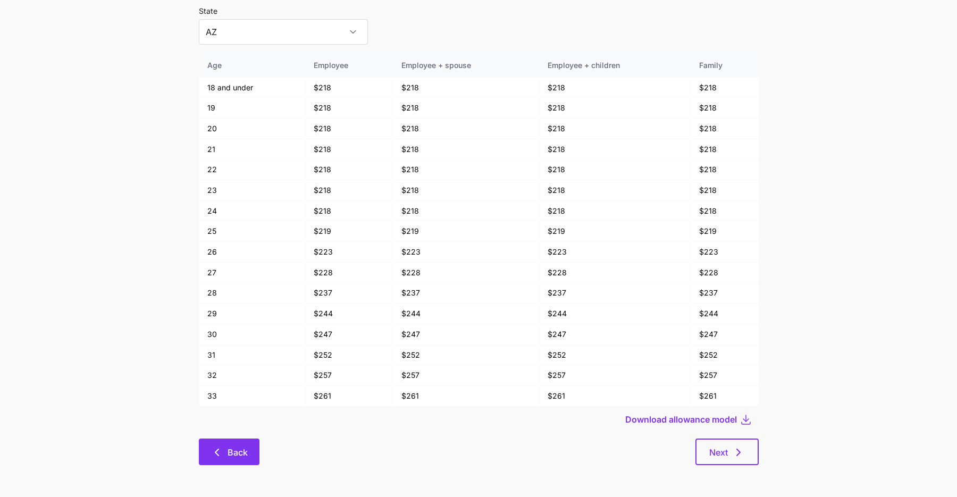
click at [219, 444] on button "Back" at bounding box center [229, 452] width 61 height 27
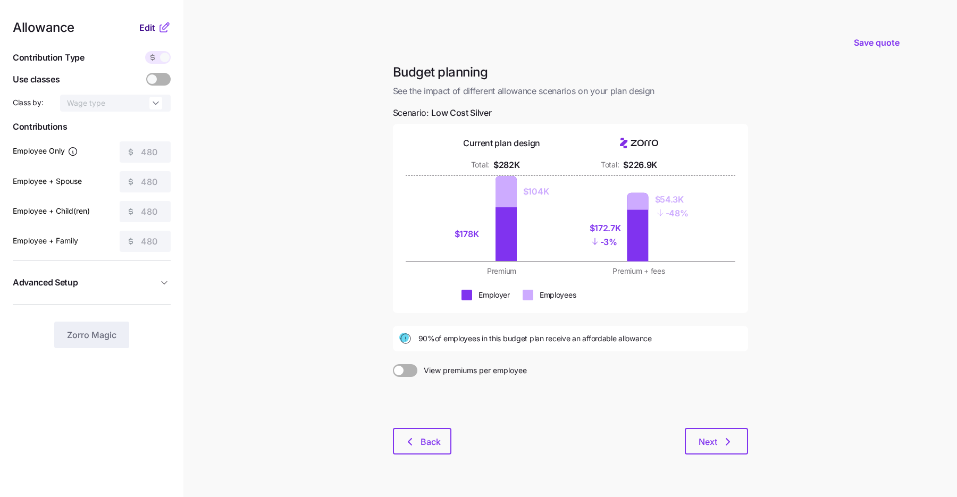
click at [149, 22] on span "Edit" at bounding box center [147, 27] width 16 height 13
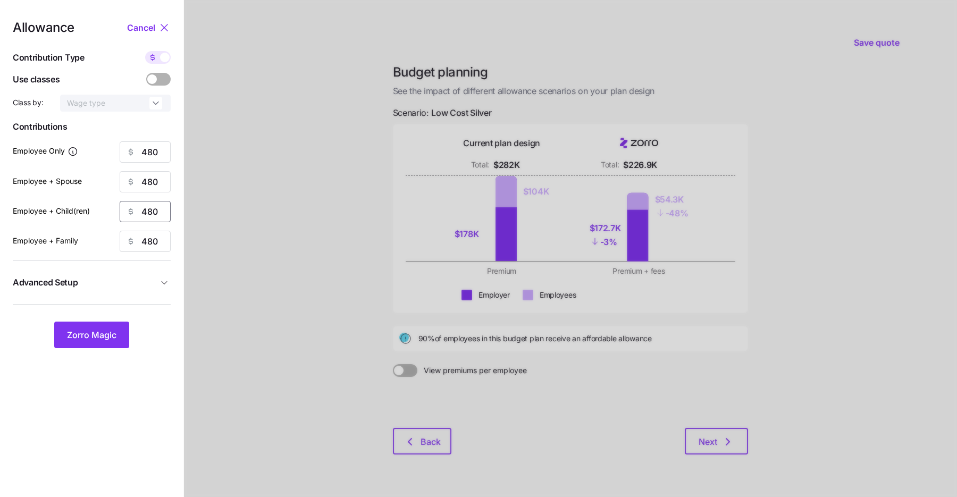
click at [150, 211] on input "480" at bounding box center [145, 211] width 51 height 21
type input "800"
type input "1350"
click at [115, 331] on span "Zorro Magic" at bounding box center [91, 335] width 49 height 13
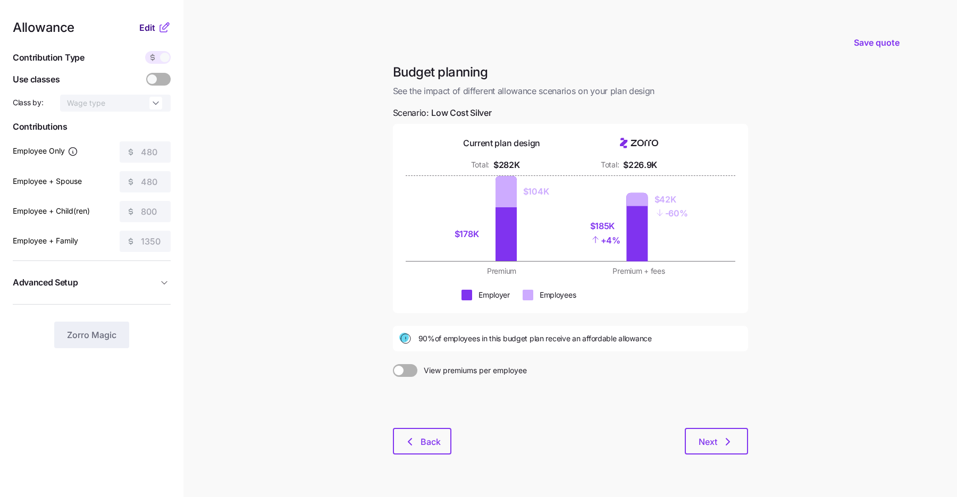
click at [151, 30] on span "Edit" at bounding box center [147, 27] width 16 height 13
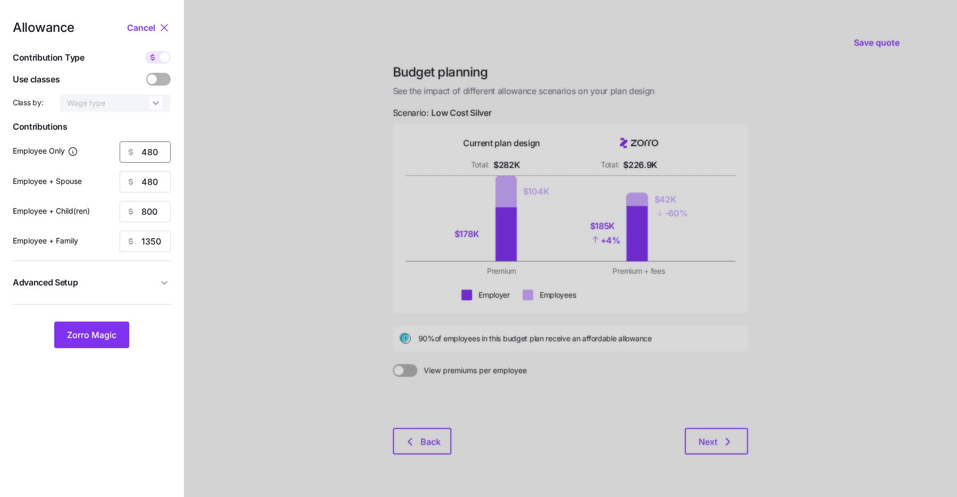
click at [147, 153] on input "480" at bounding box center [145, 151] width 51 height 21
type input "525"
click at [103, 335] on span "Zorro Magic" at bounding box center [91, 335] width 49 height 13
